Goal: Find specific page/section: Find specific page/section

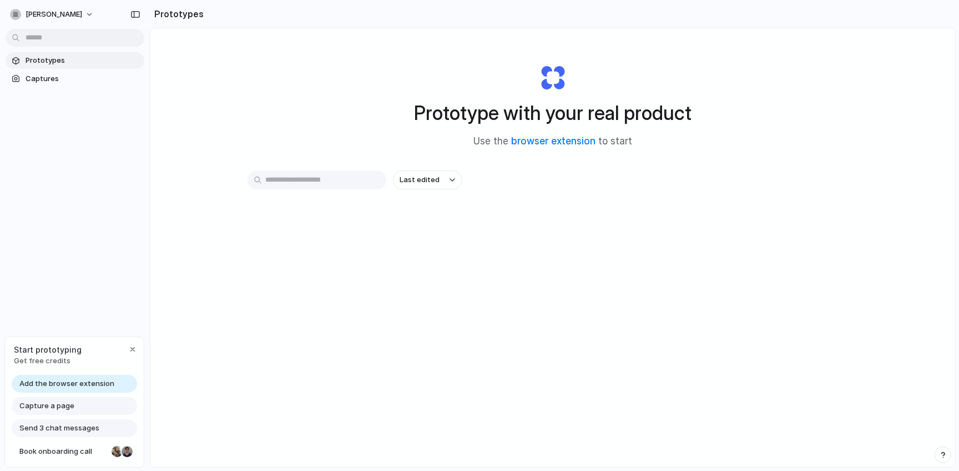
click at [546, 145] on link "browser extension" at bounding box center [553, 140] width 84 height 11
click at [86, 406] on div "Capture a page" at bounding box center [74, 406] width 125 height 18
click at [132, 348] on div "button" at bounding box center [132, 349] width 9 height 9
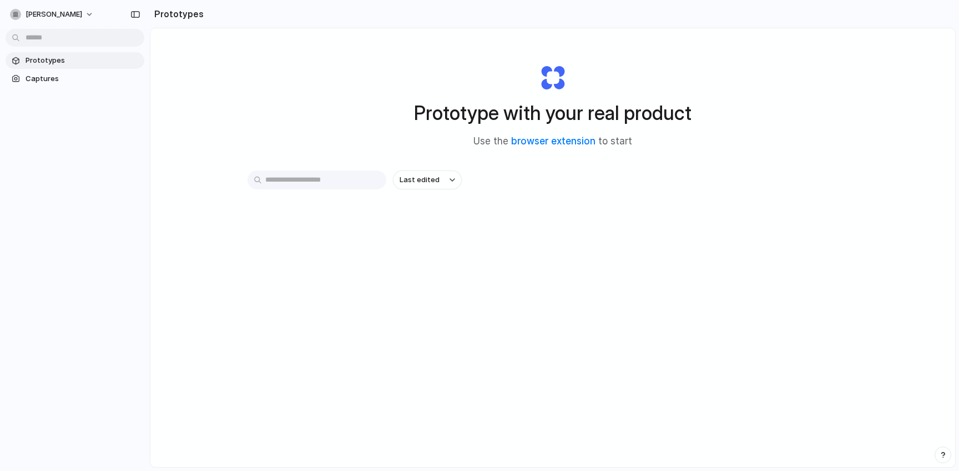
click at [66, 80] on span "Captures" at bounding box center [83, 78] width 114 height 11
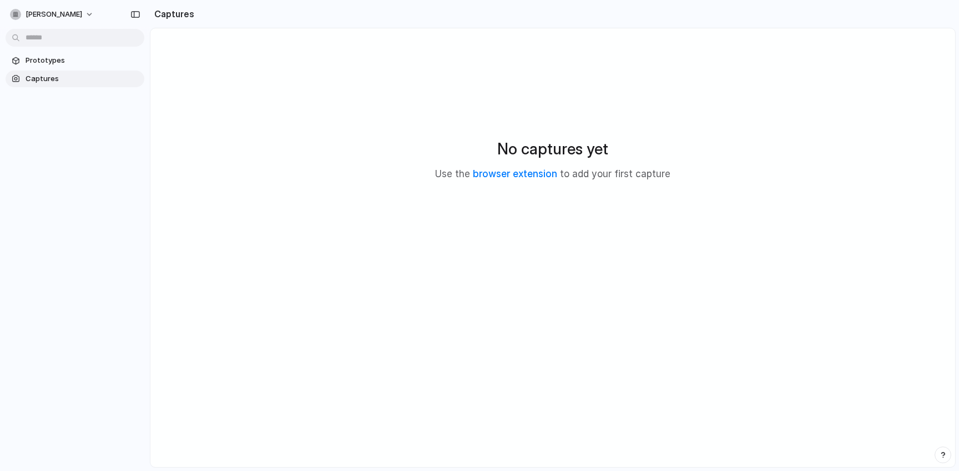
click at [535, 174] on link "browser extension" at bounding box center [515, 173] width 84 height 11
